Goal: Task Accomplishment & Management: Complete application form

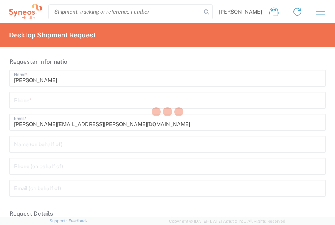
type input "8561"
type input "[GEOGRAPHIC_DATA]"
type input "Syneos Health UK Limited"
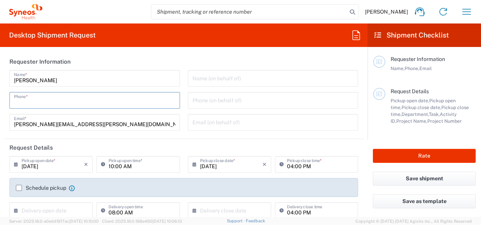
drag, startPoint x: 115, startPoint y: 98, endPoint x: 184, endPoint y: 127, distance: 75.6
click at [115, 98] on input "tel" at bounding box center [94, 99] width 161 height 13
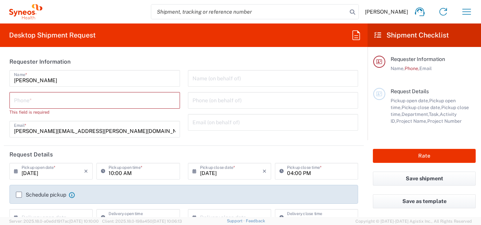
click at [179, 131] on div "[PERSON_NAME] Name * Phone * This field is required [PERSON_NAME][EMAIL_ADDRESS…" at bounding box center [95, 106] width 178 height 73
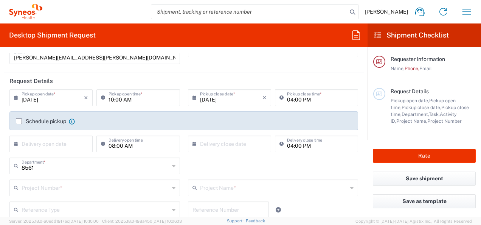
scroll to position [113, 0]
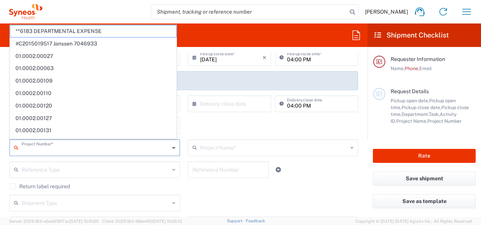
click at [163, 145] on input "text" at bounding box center [96, 146] width 148 height 13
click at [163, 146] on input "text" at bounding box center [96, 146] width 148 height 13
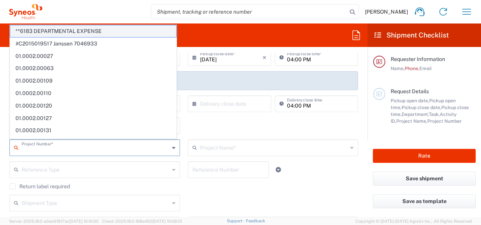
click at [92, 31] on span "**6183 DEPARTMENTAL EXPENSE" at bounding box center [93, 31] width 166 height 12
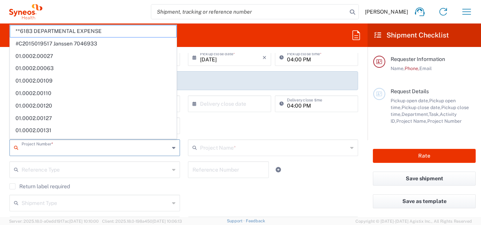
type input "**6183 DEPARTMENTAL EXPENSE"
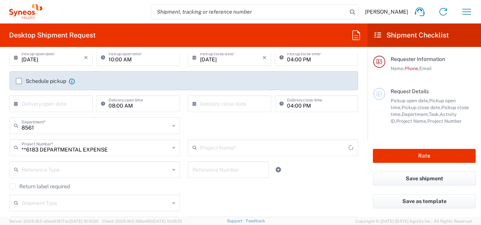
type input "6183"
click at [172, 146] on icon at bounding box center [173, 147] width 3 height 12
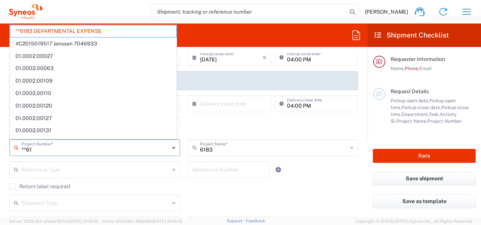
click at [97, 150] on input "**61" at bounding box center [96, 146] width 148 height 13
click at [124, 141] on input "**61" at bounding box center [96, 146] width 148 height 13
drag, startPoint x: 108, startPoint y: 149, endPoint x: 39, endPoint y: 150, distance: 69.2
click at [12, 165] on div "[DATE] × Pickup open date * Cancel Apply 10:00 AM Pickup open time * [DATE] × P…" at bounding box center [184, 144] width 356 height 190
click at [136, 144] on input "**61" at bounding box center [96, 146] width 148 height 13
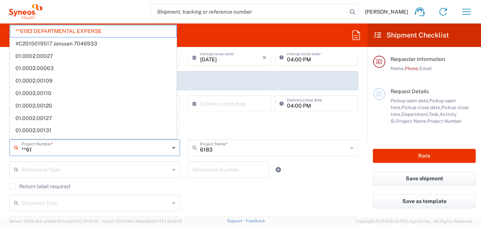
click at [160, 150] on input "**61" at bounding box center [96, 146] width 148 height 13
click at [149, 148] on input "**61" at bounding box center [96, 146] width 148 height 13
click at [131, 152] on input "**6183 DEPARTMENTAL EXPENS" at bounding box center [96, 146] width 148 height 13
type input "**6183 DEPARTMENTAL EXPEN"
click at [115, 34] on agx-form-header "Desktop Shipment Request" at bounding box center [183, 34] width 367 height 23
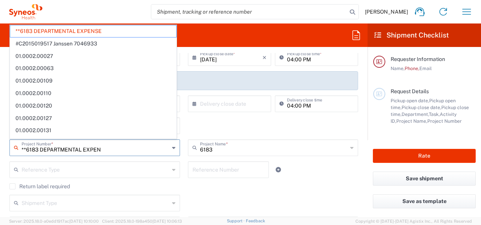
click at [110, 33] on agx-form-header "Desktop Shipment Request" at bounding box center [183, 34] width 367 height 23
click at [39, 149] on input "**6183 DEPARTMENTAL EXPEN" at bounding box center [96, 146] width 148 height 13
click at [38, 149] on input "text" at bounding box center [96, 146] width 148 height 13
click at [200, 40] on agx-form-header "Desktop Shipment Request" at bounding box center [183, 34] width 367 height 23
click at [39, 149] on input "text" at bounding box center [96, 146] width 148 height 13
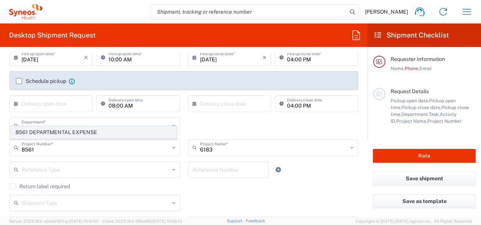
click at [41, 133] on span "8561 DEPARTMENTAL EXPENSE" at bounding box center [93, 132] width 166 height 12
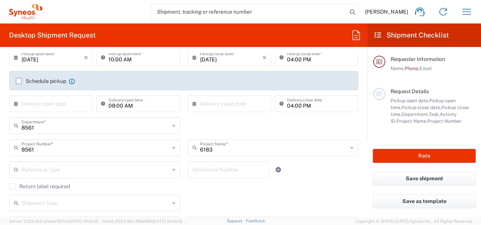
type input "8561 DEPARTMENTAL EXPENSE"
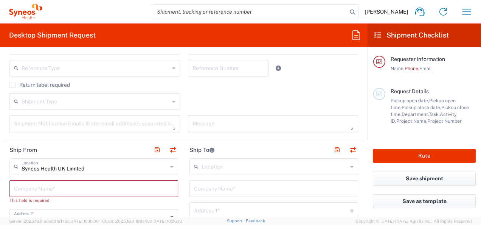
scroll to position [227, 0]
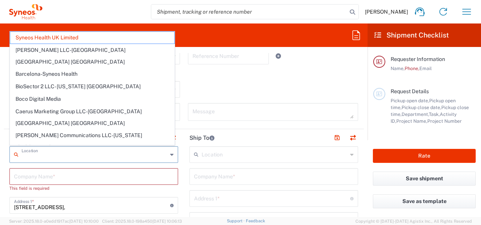
drag, startPoint x: 85, startPoint y: 157, endPoint x: 33, endPoint y: 157, distance: 52.2
click at [33, 157] on input "text" at bounding box center [95, 153] width 146 height 13
click at [61, 169] on input "text" at bounding box center [94, 175] width 160 height 13
click at [60, 174] on input "text" at bounding box center [94, 175] width 160 height 13
type input "ss"
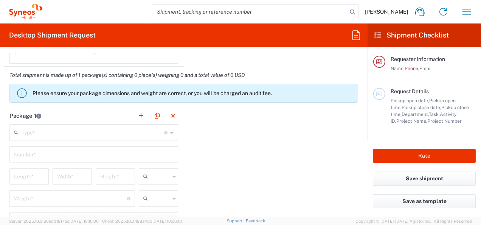
scroll to position [680, 0]
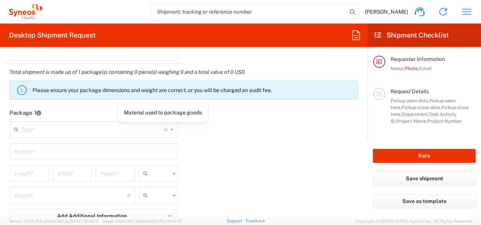
type input "syneos Health"
click at [167, 125] on div "Type * Material used to package goods" at bounding box center [93, 129] width 169 height 17
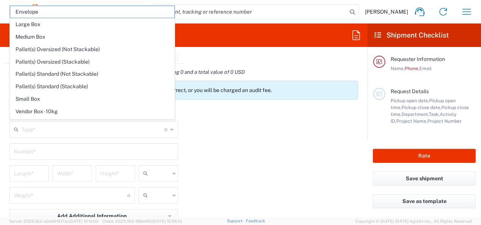
click at [170, 129] on icon at bounding box center [171, 129] width 3 height 12
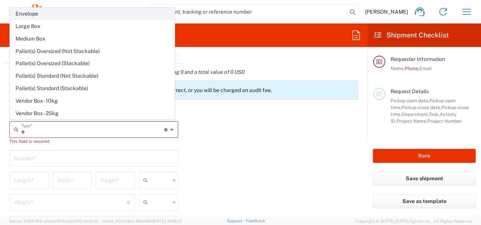
click at [42, 18] on span "Envelope" at bounding box center [92, 14] width 164 height 12
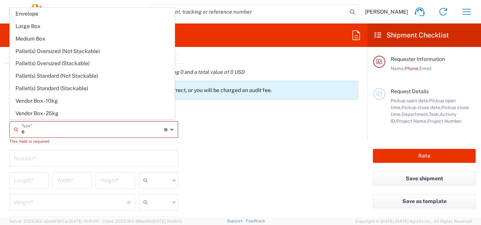
type input "Envelope"
type input "1"
type input "9.5"
type input "12.5"
type input "0.25"
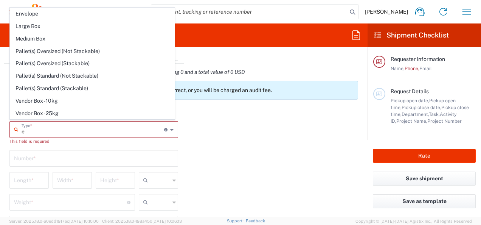
type input "in"
type input "0.45"
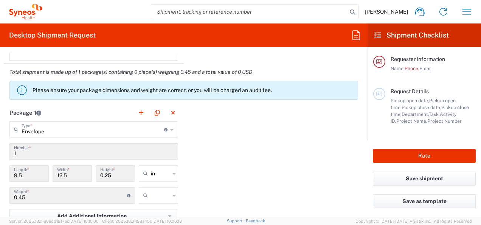
scroll to position [718, 0]
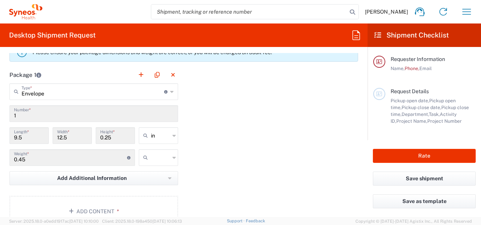
click at [172, 135] on icon at bounding box center [173, 135] width 3 height 12
click at [160, 166] on span "cm" at bounding box center [155, 163] width 37 height 12
type input "24.13"
type input "31.75"
type input "0.64"
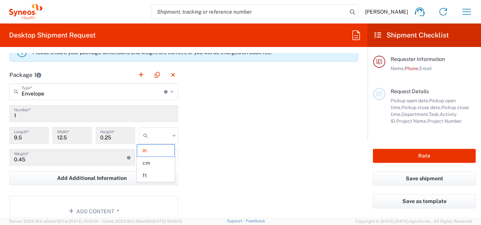
type input "cm"
click at [169, 154] on div at bounding box center [158, 157] width 39 height 17
click at [161, 175] on span "kgs" at bounding box center [155, 172] width 37 height 12
type input "kgs"
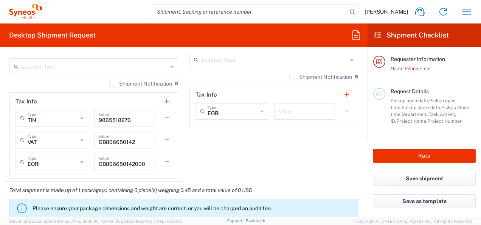
scroll to position [567, 0]
